Goal: Task Accomplishment & Management: Manage account settings

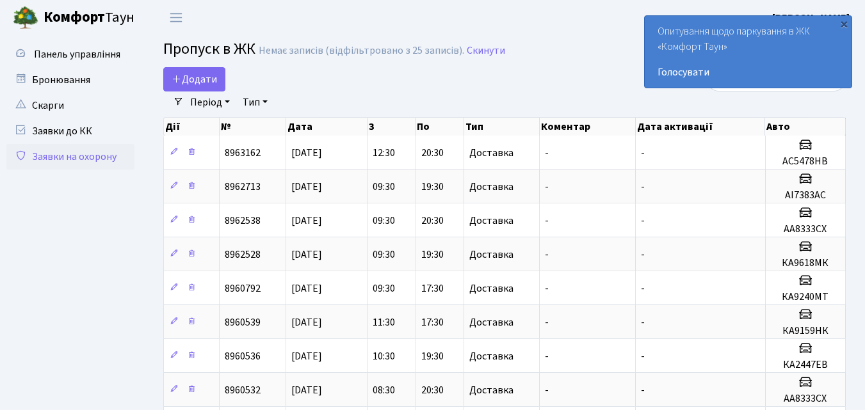
select select "25"
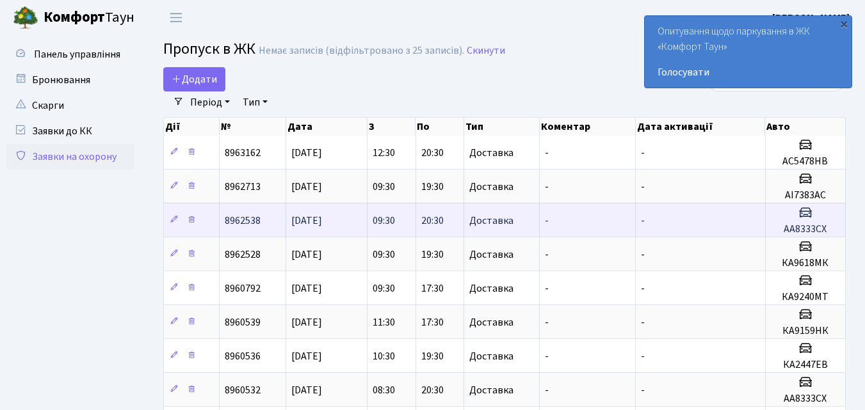
click at [754, 229] on td "-" at bounding box center [701, 220] width 130 height 34
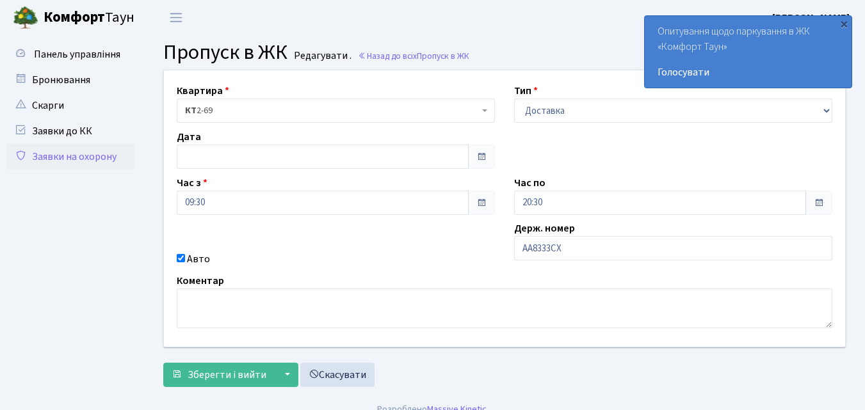
click at [56, 158] on link "Заявки на охорону" at bounding box center [70, 157] width 128 height 26
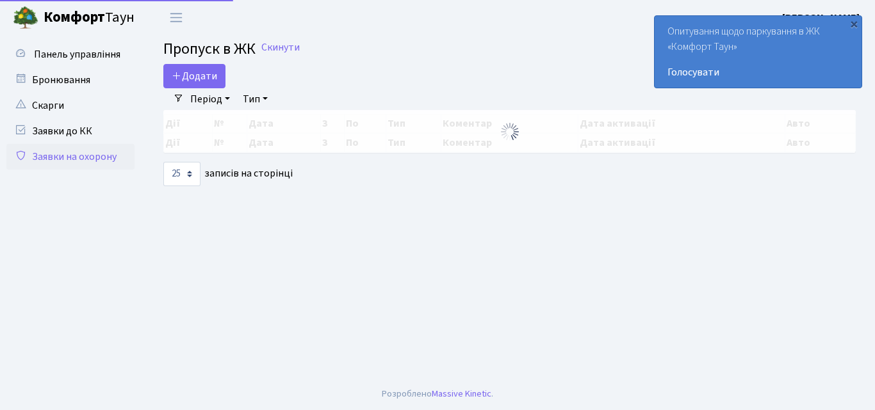
select select "25"
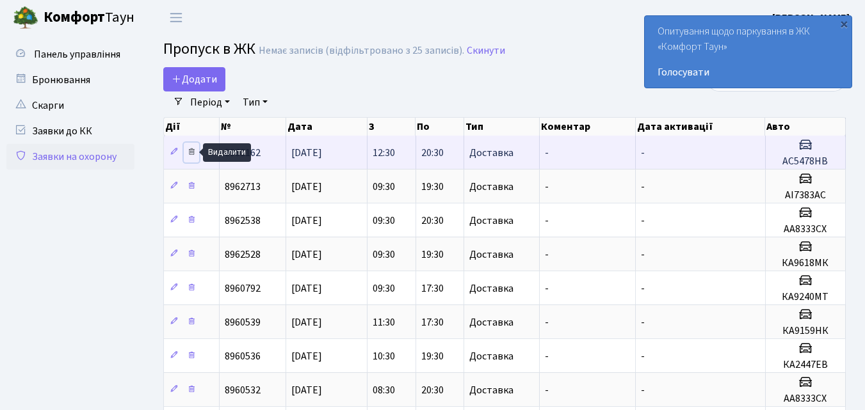
click at [194, 152] on icon at bounding box center [191, 151] width 9 height 9
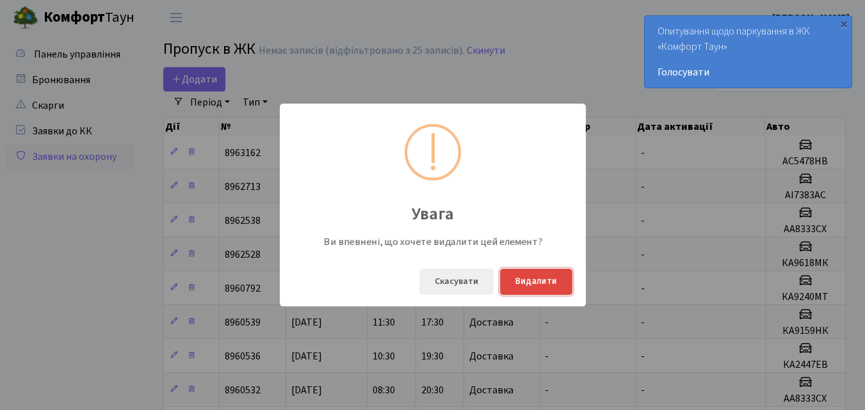
click at [531, 288] on button "Видалити" at bounding box center [536, 282] width 72 height 26
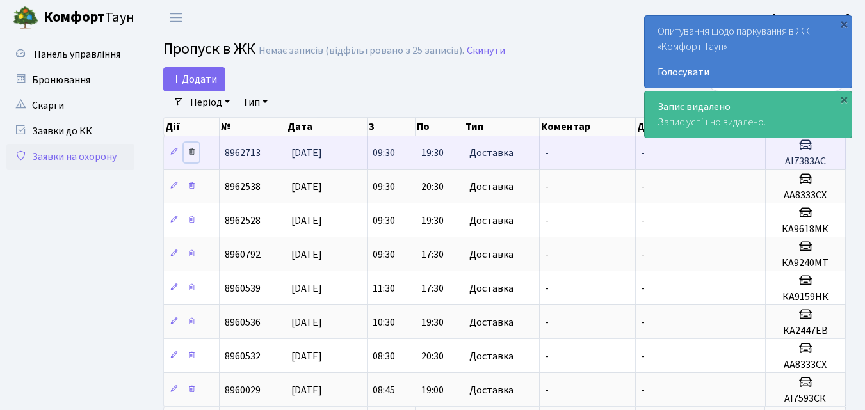
click at [192, 149] on icon at bounding box center [191, 151] width 9 height 9
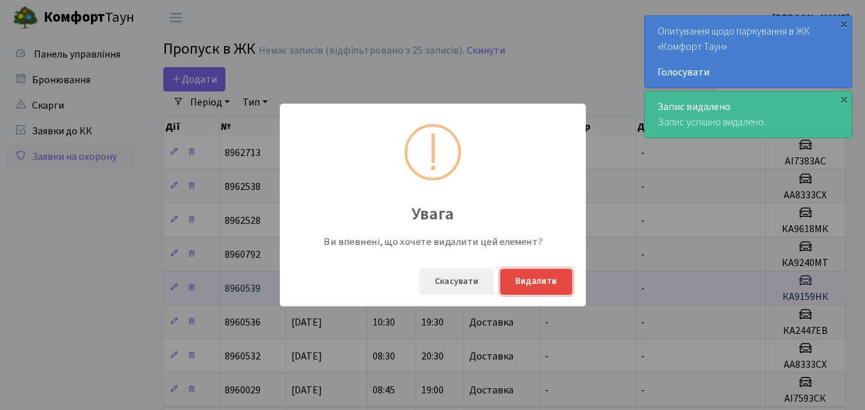
click at [523, 279] on button "Видалити" at bounding box center [536, 282] width 72 height 26
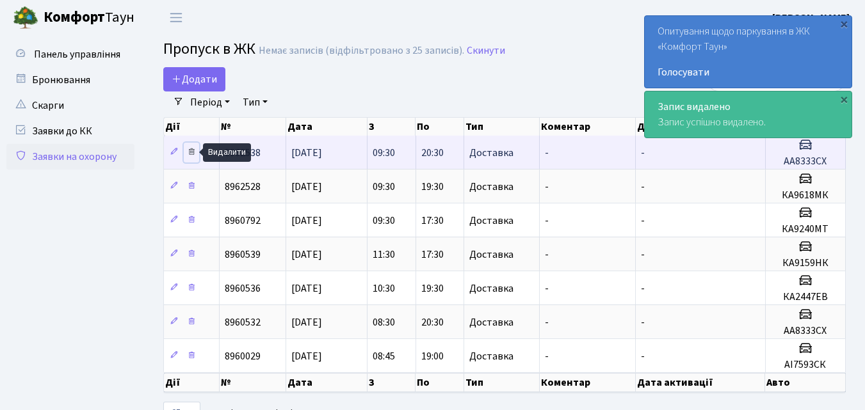
click at [192, 151] on icon at bounding box center [191, 151] width 9 height 9
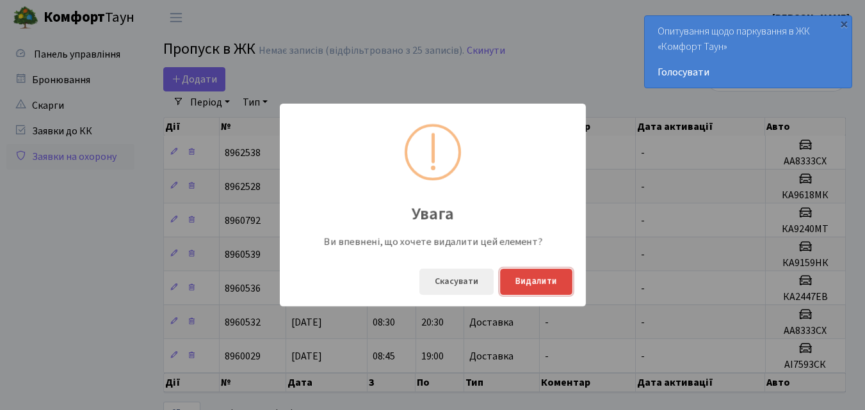
click at [515, 290] on button "Видалити" at bounding box center [536, 282] width 72 height 26
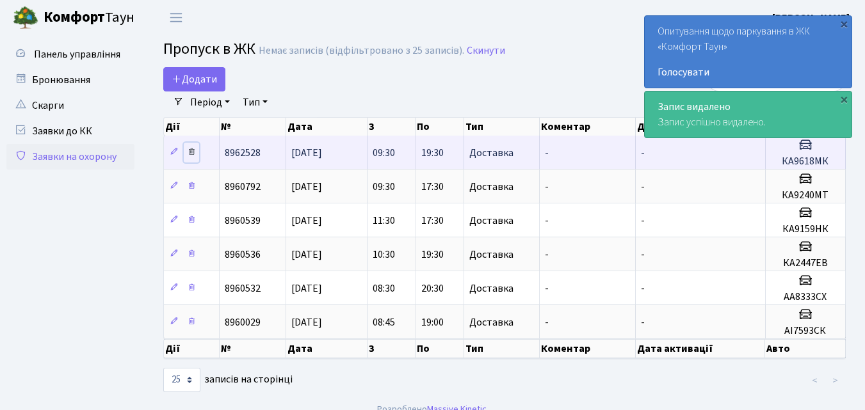
click at [195, 153] on icon at bounding box center [191, 151] width 9 height 9
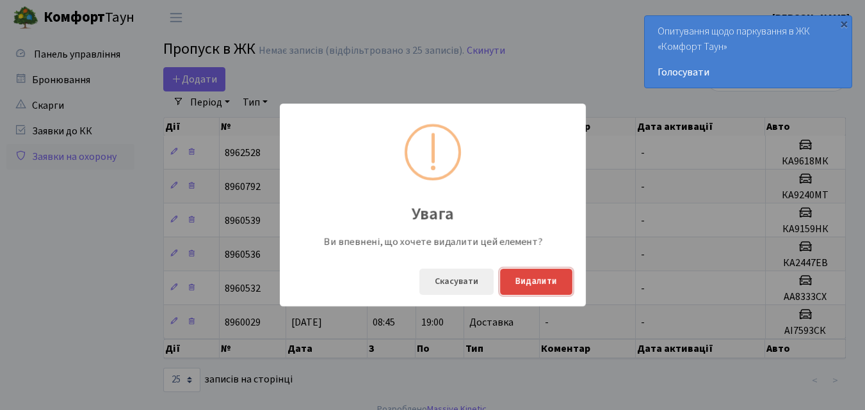
click at [540, 286] on button "Видалити" at bounding box center [536, 282] width 72 height 26
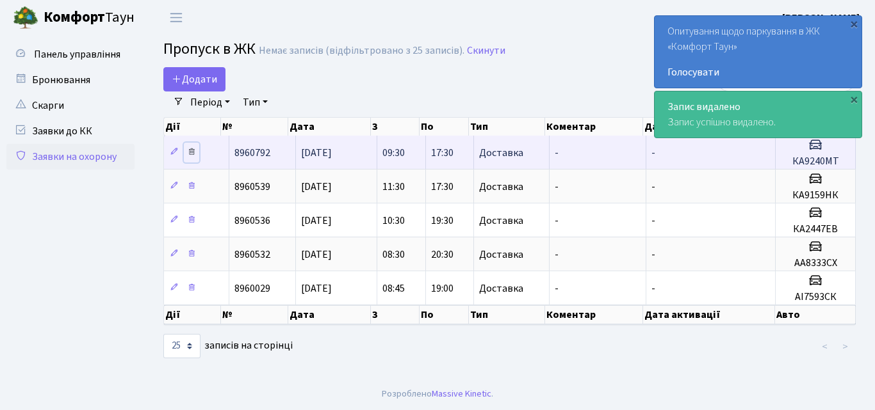
click at [190, 152] on icon at bounding box center [191, 151] width 9 height 9
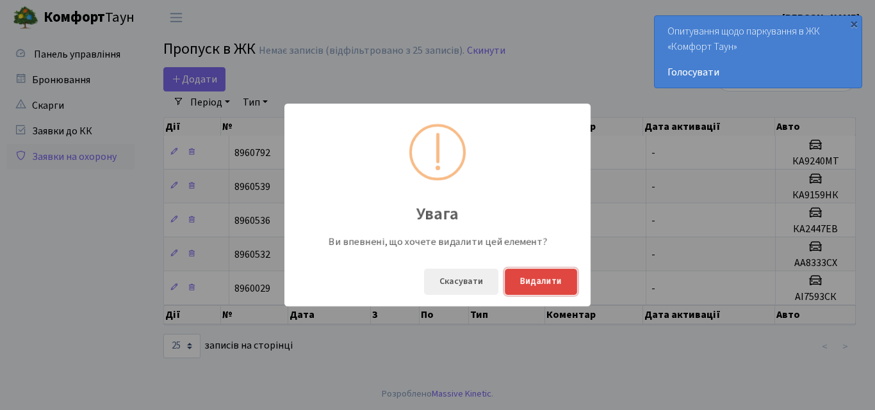
click at [553, 284] on button "Видалити" at bounding box center [541, 282] width 72 height 26
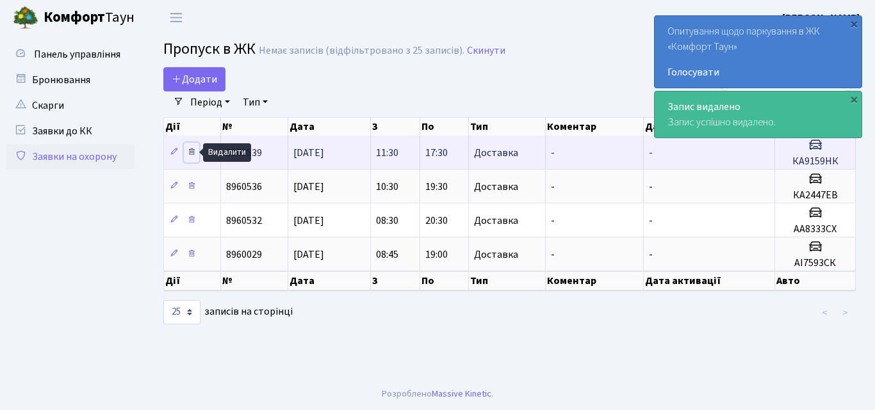
click at [195, 156] on icon at bounding box center [191, 151] width 9 height 9
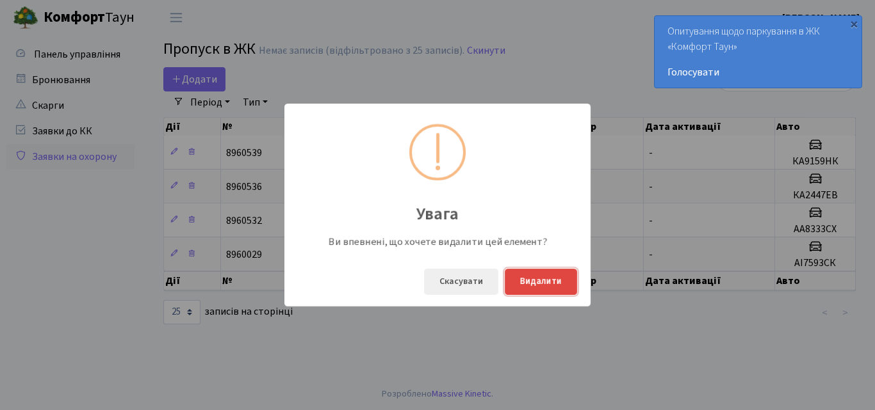
click at [518, 276] on button "Видалити" at bounding box center [541, 282] width 72 height 26
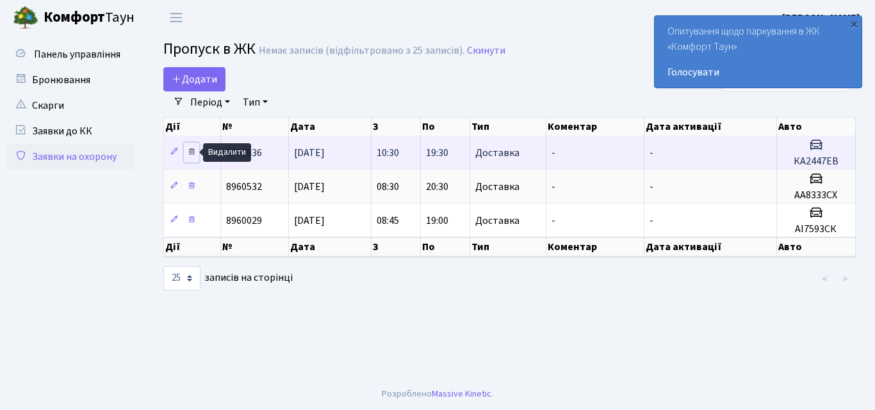
click at [191, 154] on icon at bounding box center [191, 151] width 9 height 9
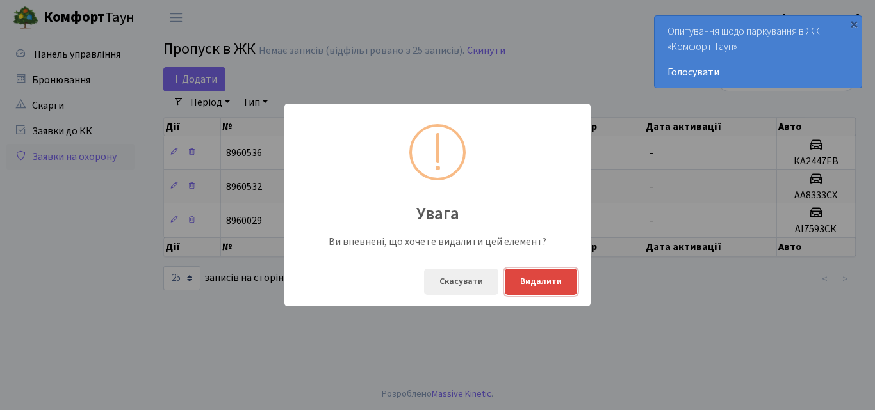
click at [569, 280] on button "Видалити" at bounding box center [541, 282] width 72 height 26
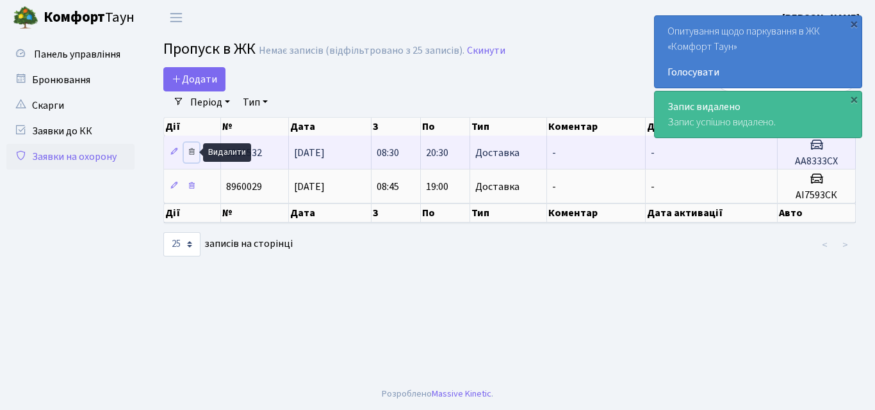
click at [190, 152] on icon at bounding box center [191, 151] width 9 height 9
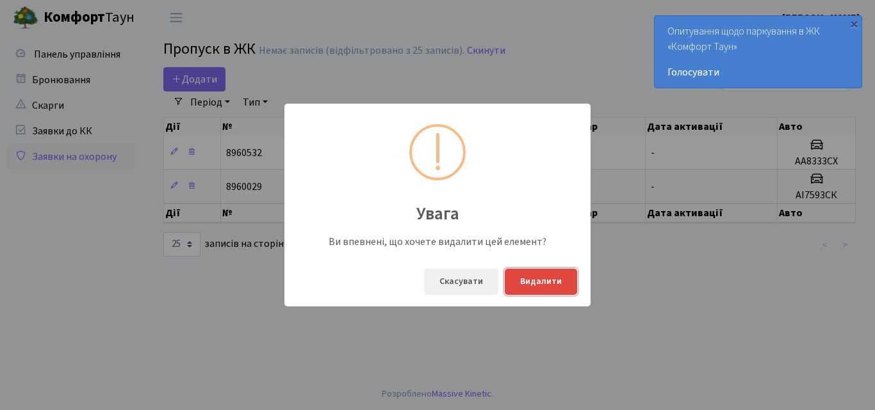
click at [534, 277] on button "Видалити" at bounding box center [541, 282] width 72 height 26
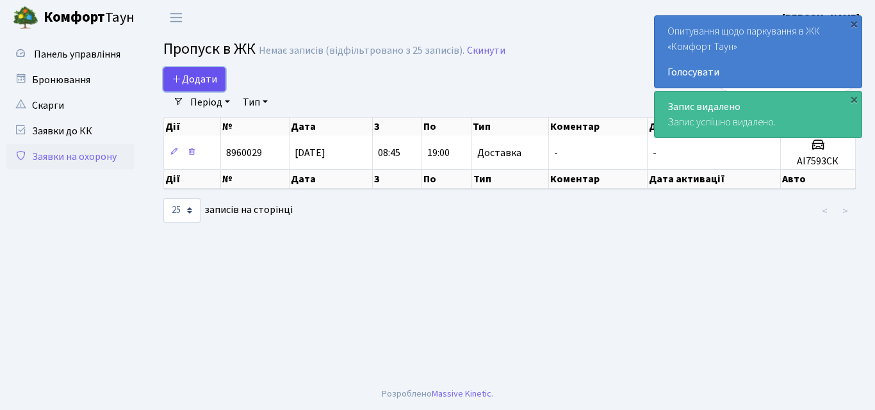
click at [179, 74] on icon at bounding box center [177, 79] width 10 height 10
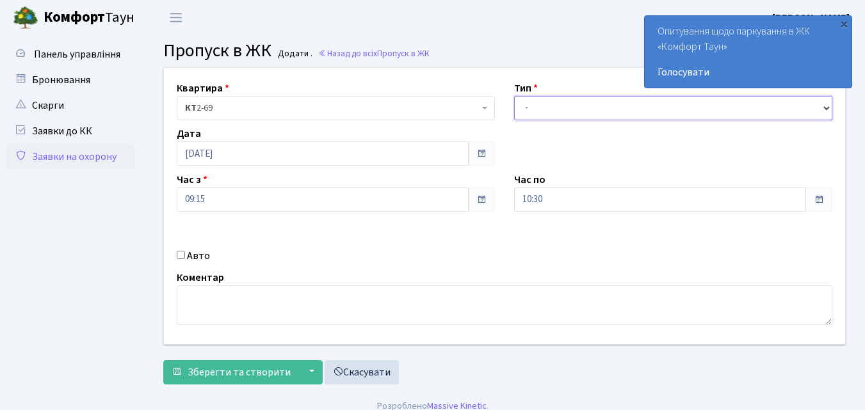
click at [530, 109] on select "- Доставка Таксі Гості Сервіс" at bounding box center [673, 108] width 318 height 24
select select "1"
click at [514, 96] on select "- Доставка Таксі Гості Сервіс" at bounding box center [673, 108] width 318 height 24
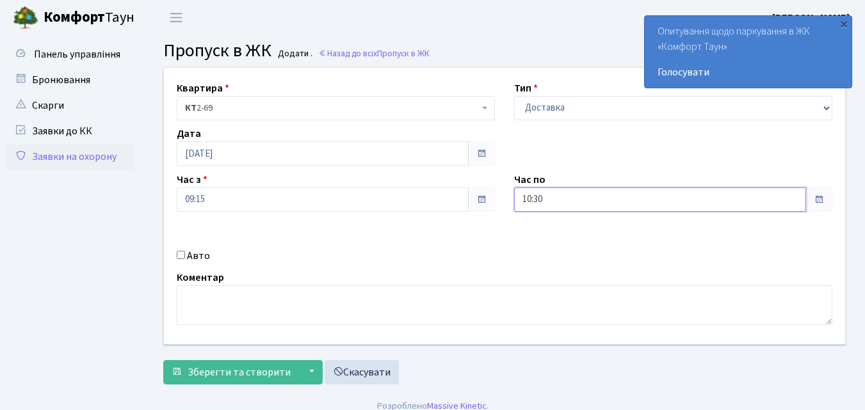
click at [572, 197] on input "10:30" at bounding box center [660, 200] width 292 height 24
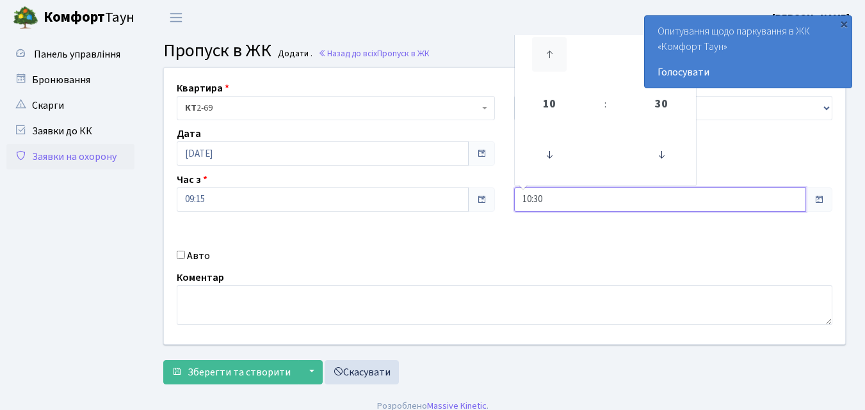
click at [547, 49] on icon at bounding box center [549, 54] width 35 height 35
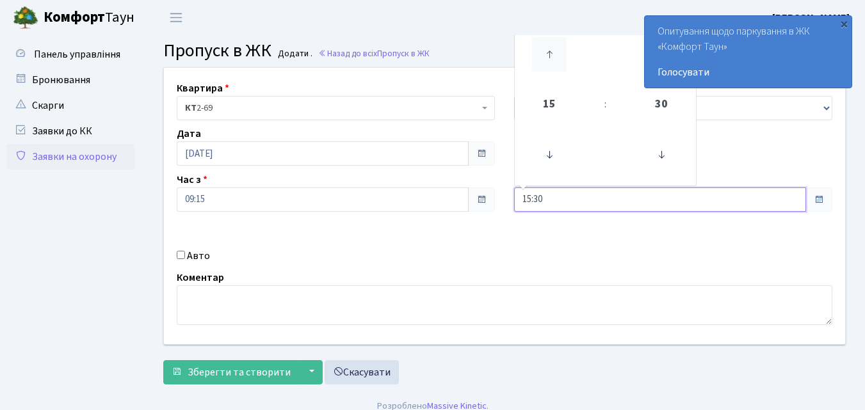
click at [547, 49] on icon at bounding box center [549, 54] width 35 height 35
type input "18:30"
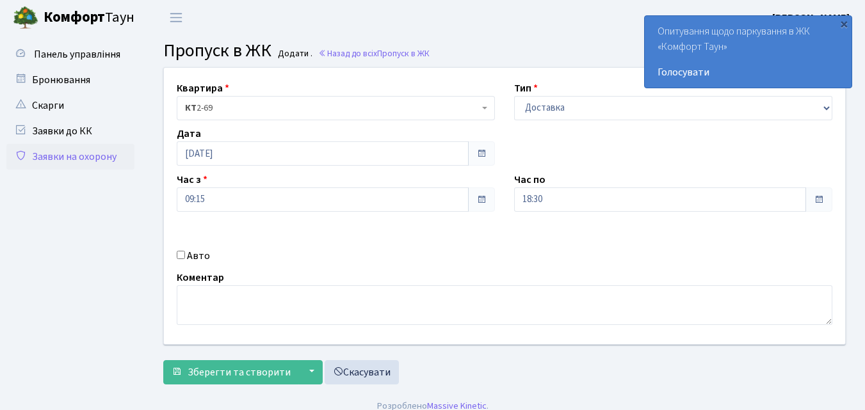
click at [181, 254] on input "Авто" at bounding box center [181, 255] width 8 height 8
checkbox input "true"
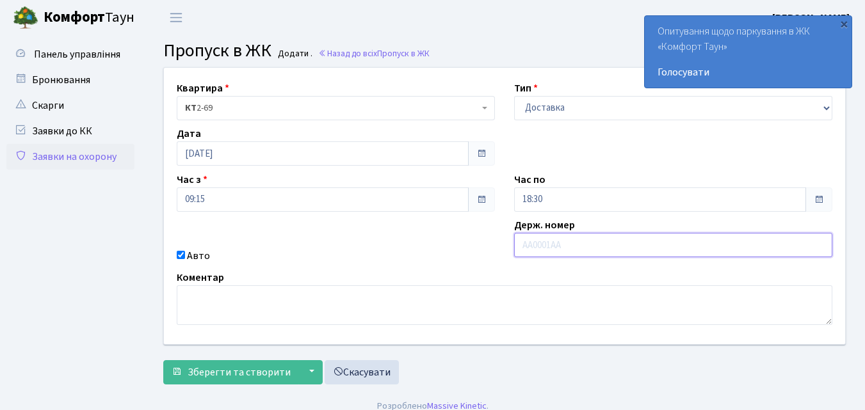
click at [526, 247] on input "text" at bounding box center [673, 245] width 318 height 24
type input "КА0189ВЕ"
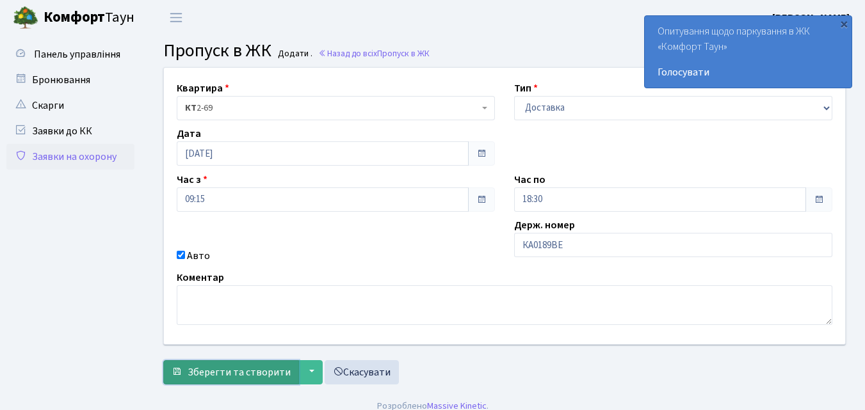
click at [266, 374] on span "Зберегти та створити" at bounding box center [239, 373] width 103 height 14
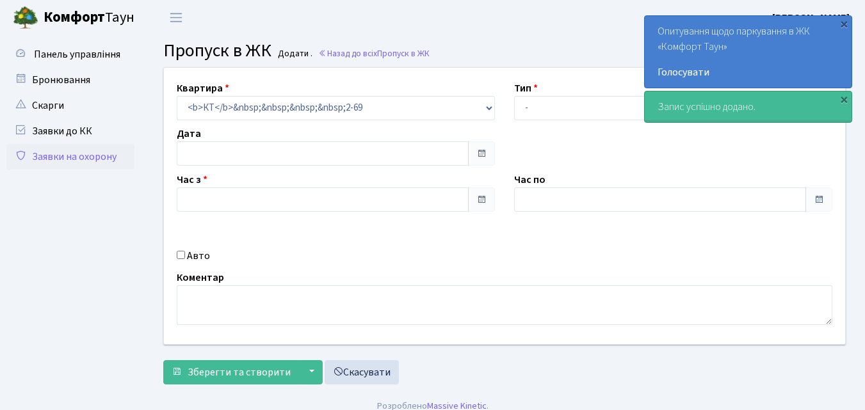
type input "[DATE]"
type input "09:15"
type input "10:30"
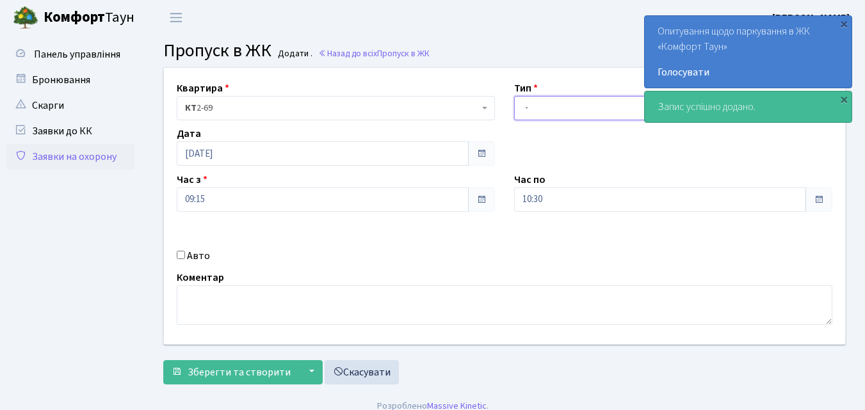
click at [528, 107] on select "- Доставка Таксі Гості Сервіс" at bounding box center [673, 108] width 318 height 24
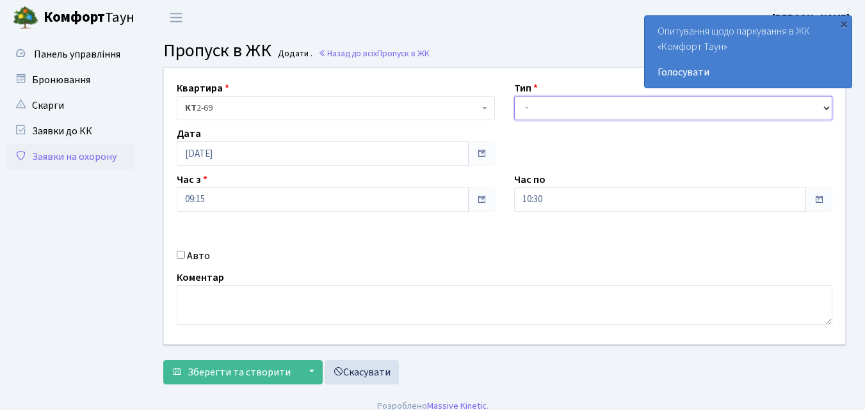
select select "1"
click at [514, 96] on select "- Доставка Таксі Гості Сервіс" at bounding box center [673, 108] width 318 height 24
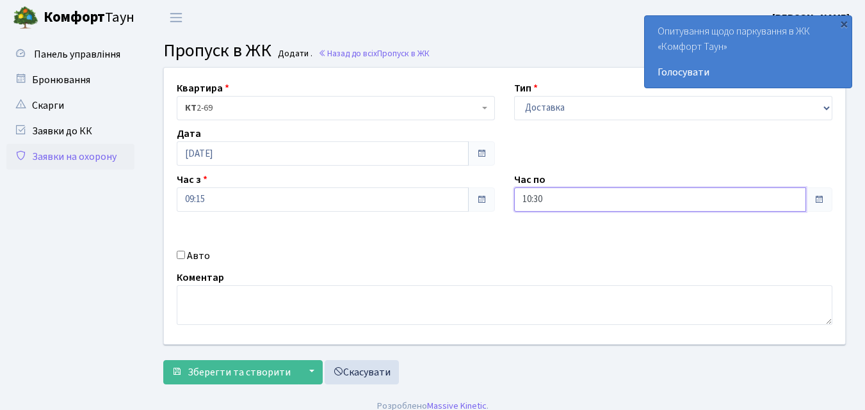
click at [575, 199] on input "10:30" at bounding box center [660, 200] width 292 height 24
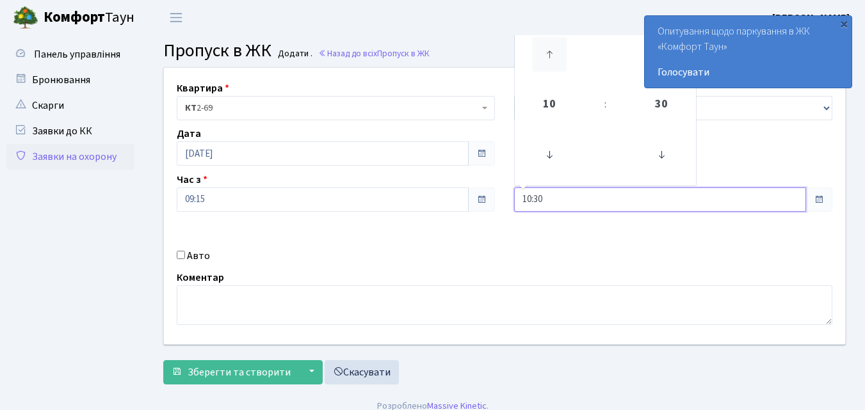
click at [542, 53] on icon at bounding box center [549, 54] width 35 height 35
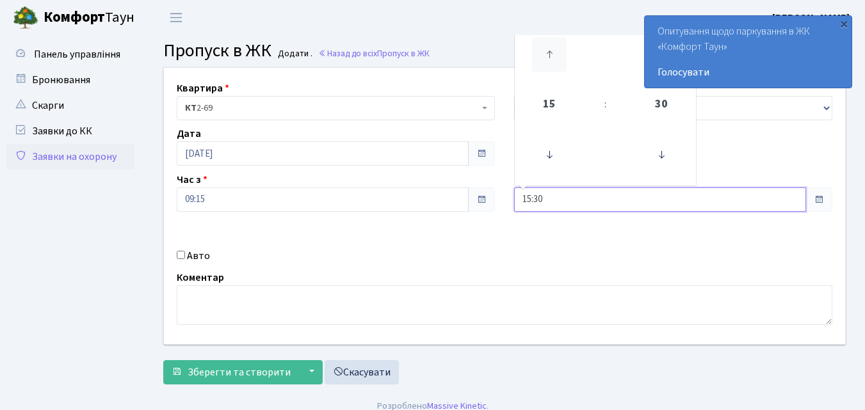
click at [542, 53] on icon at bounding box center [549, 54] width 35 height 35
type input "19:30"
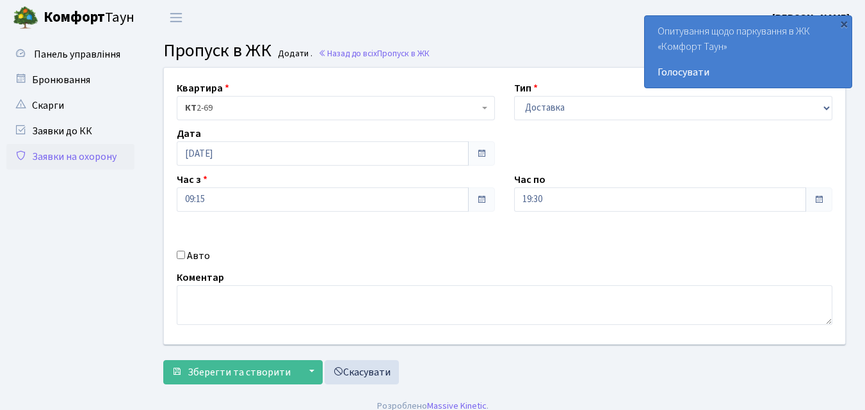
click at [181, 253] on input "Авто" at bounding box center [181, 255] width 8 height 8
checkbox input "true"
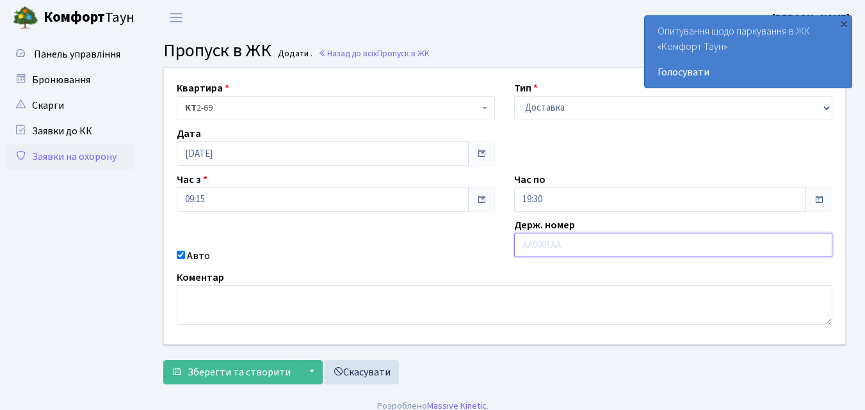
click at [519, 244] on input "text" at bounding box center [673, 245] width 318 height 24
type input "КА8364МА"
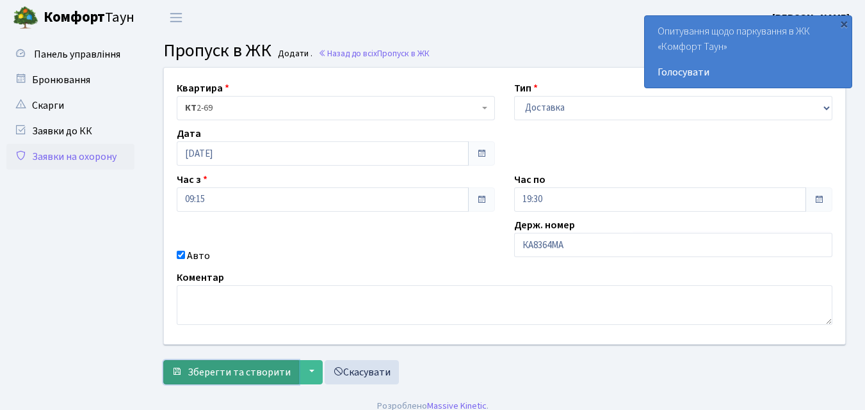
click at [215, 379] on span "Зберегти та створити" at bounding box center [239, 373] width 103 height 14
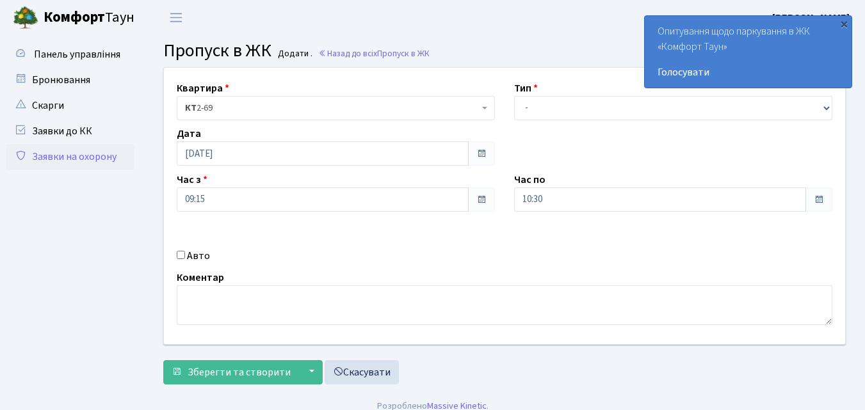
click at [751, 140] on div "Квартира <b>КТ</b>&nbsp;&nbsp;&nbsp;&nbsp;2-69 КТ 2-69 Тип - Доставка Таксі Гос…" at bounding box center [504, 206] width 701 height 277
click at [79, 156] on link "Заявки на охорону" at bounding box center [70, 157] width 128 height 26
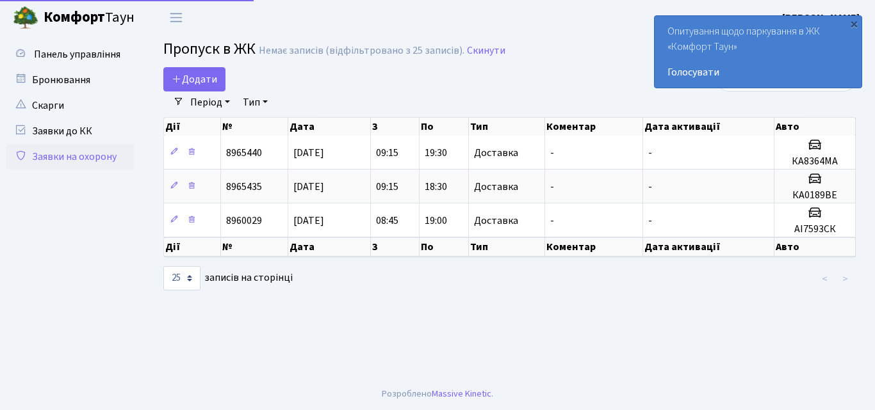
select select "25"
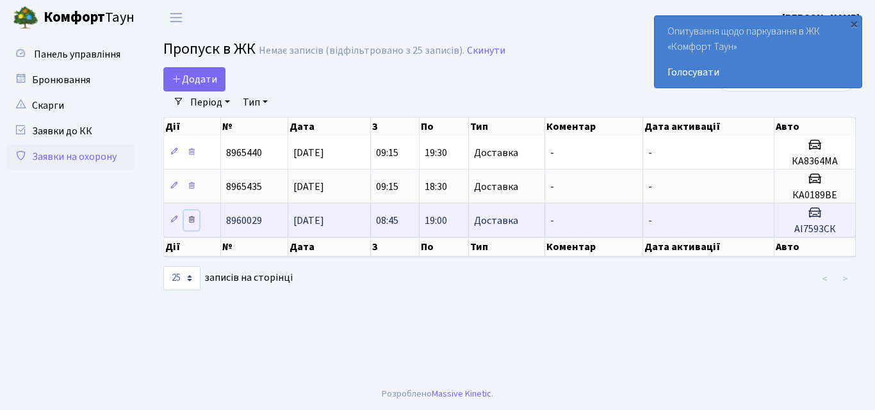
click at [191, 221] on icon at bounding box center [191, 219] width 9 height 9
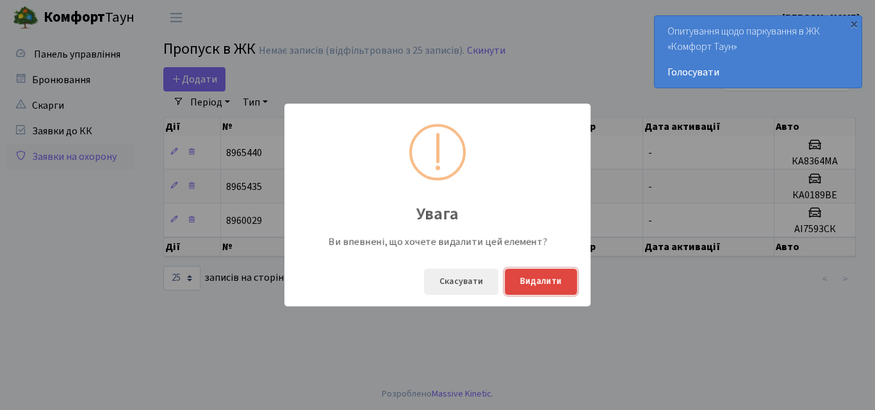
click at [549, 283] on button "Видалити" at bounding box center [541, 282] width 72 height 26
